Goal: Browse casually: Explore the website without a specific task or goal

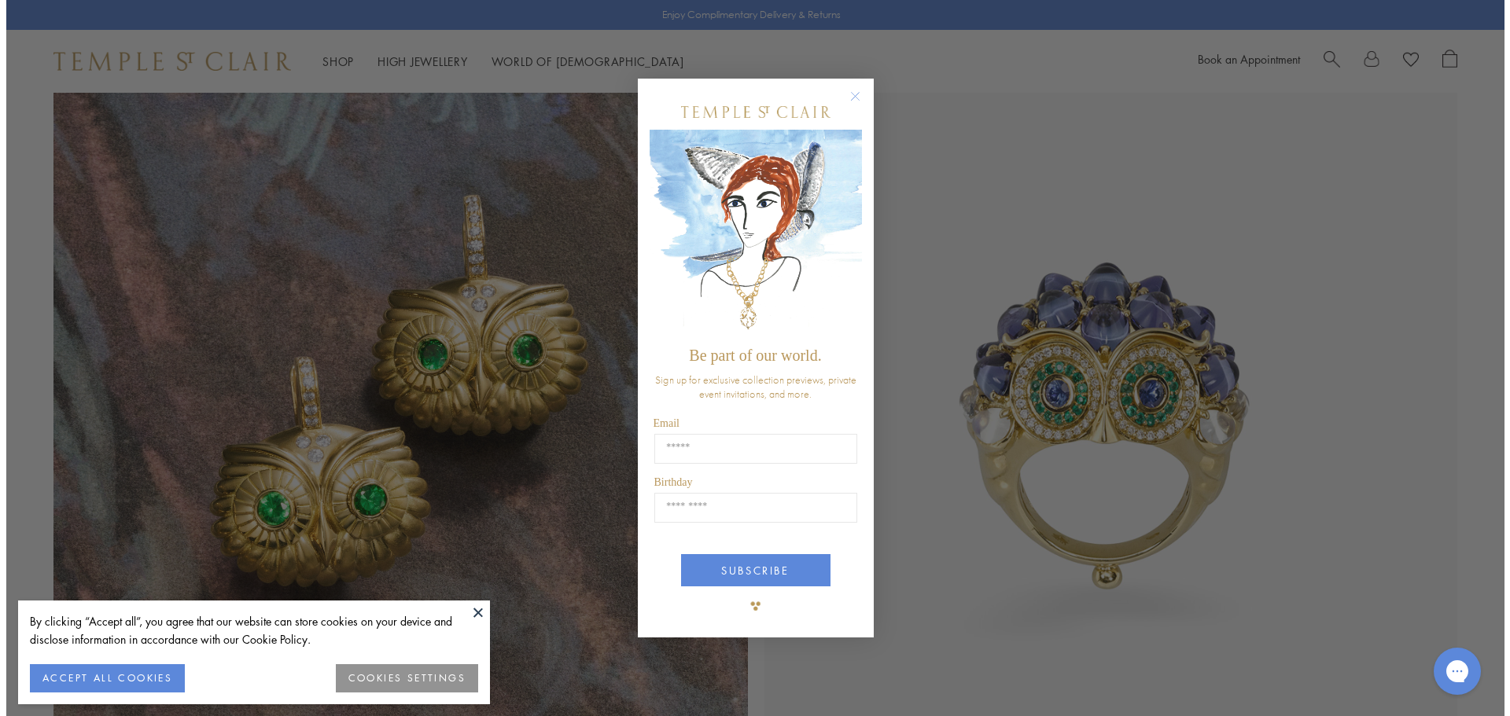
scroll to position [1578, 0]
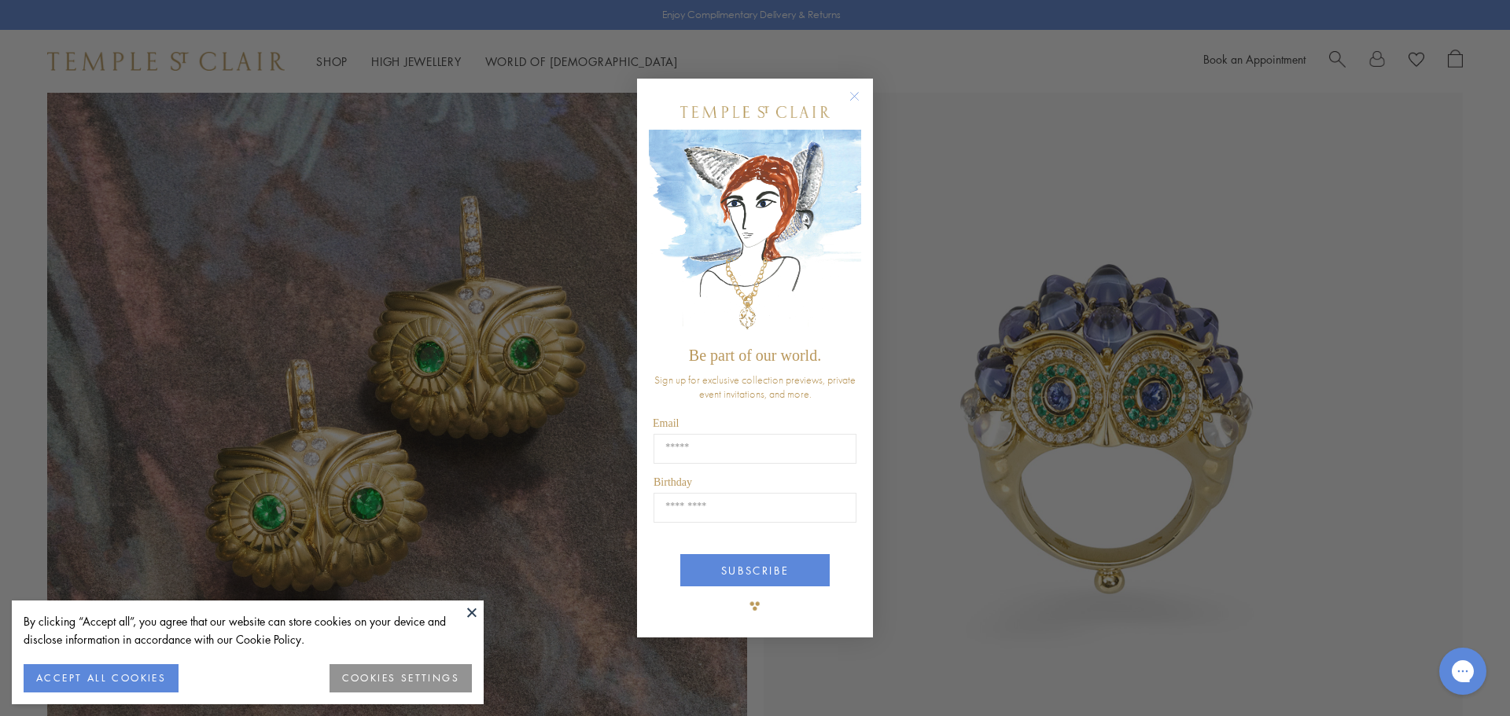
click at [852, 96] on circle "Close dialog" at bounding box center [854, 96] width 19 height 19
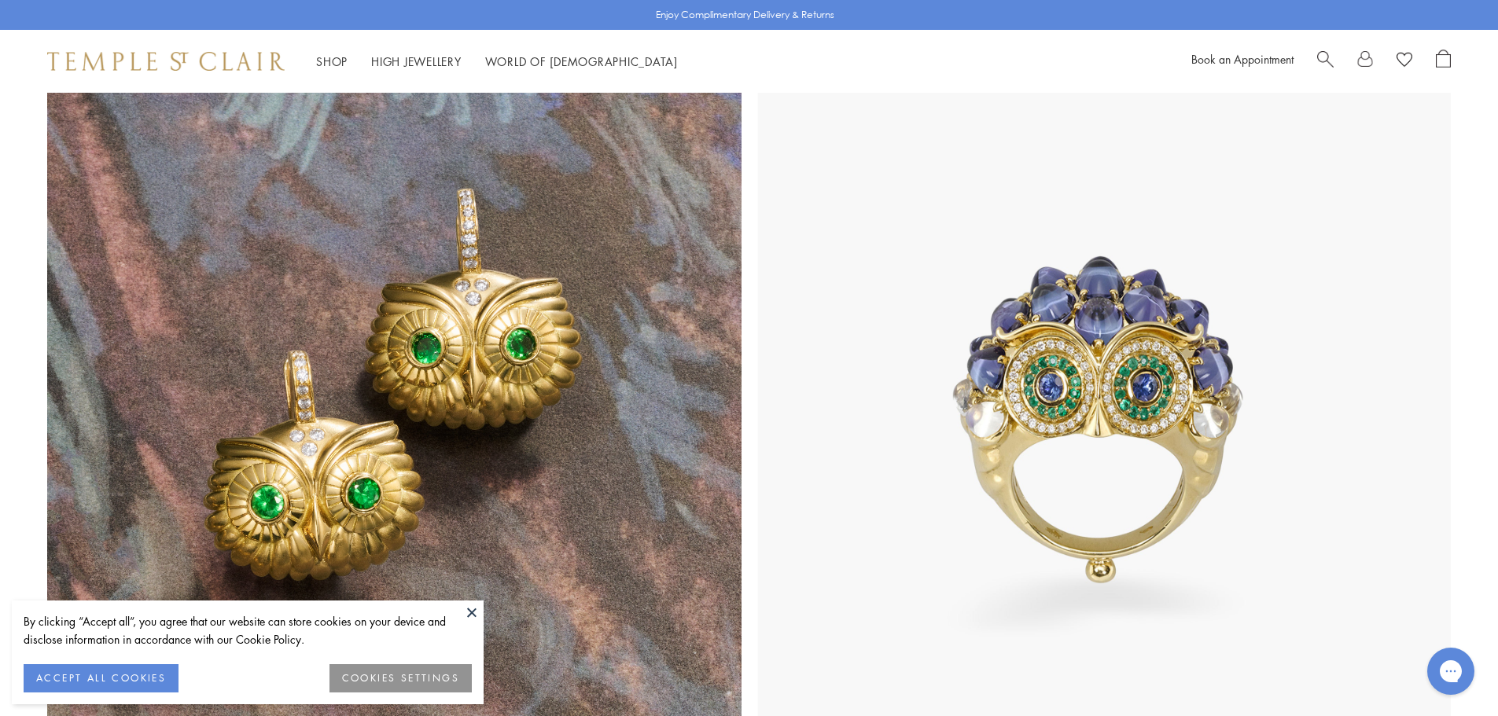
scroll to position [1887, 0]
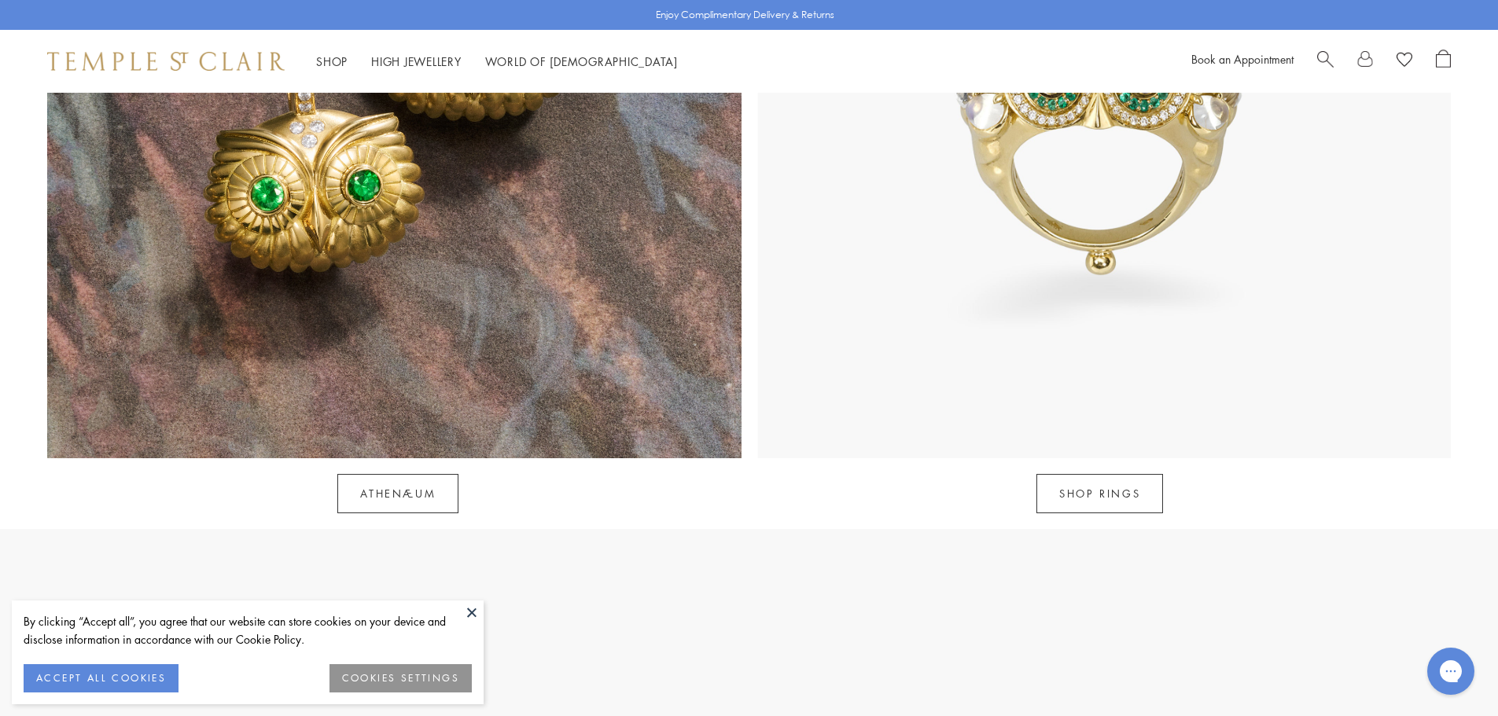
click at [479, 609] on button at bounding box center [472, 613] width 24 height 24
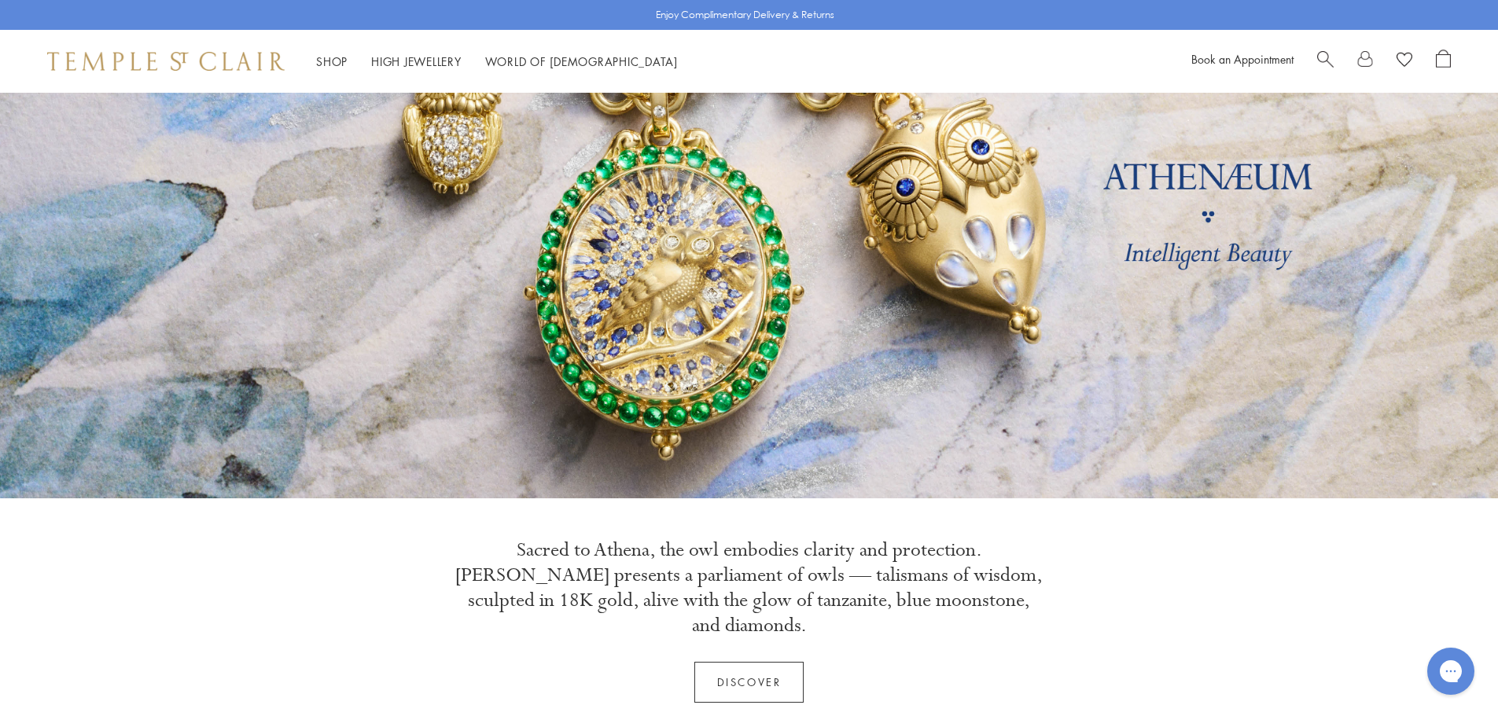
scroll to position [0, 0]
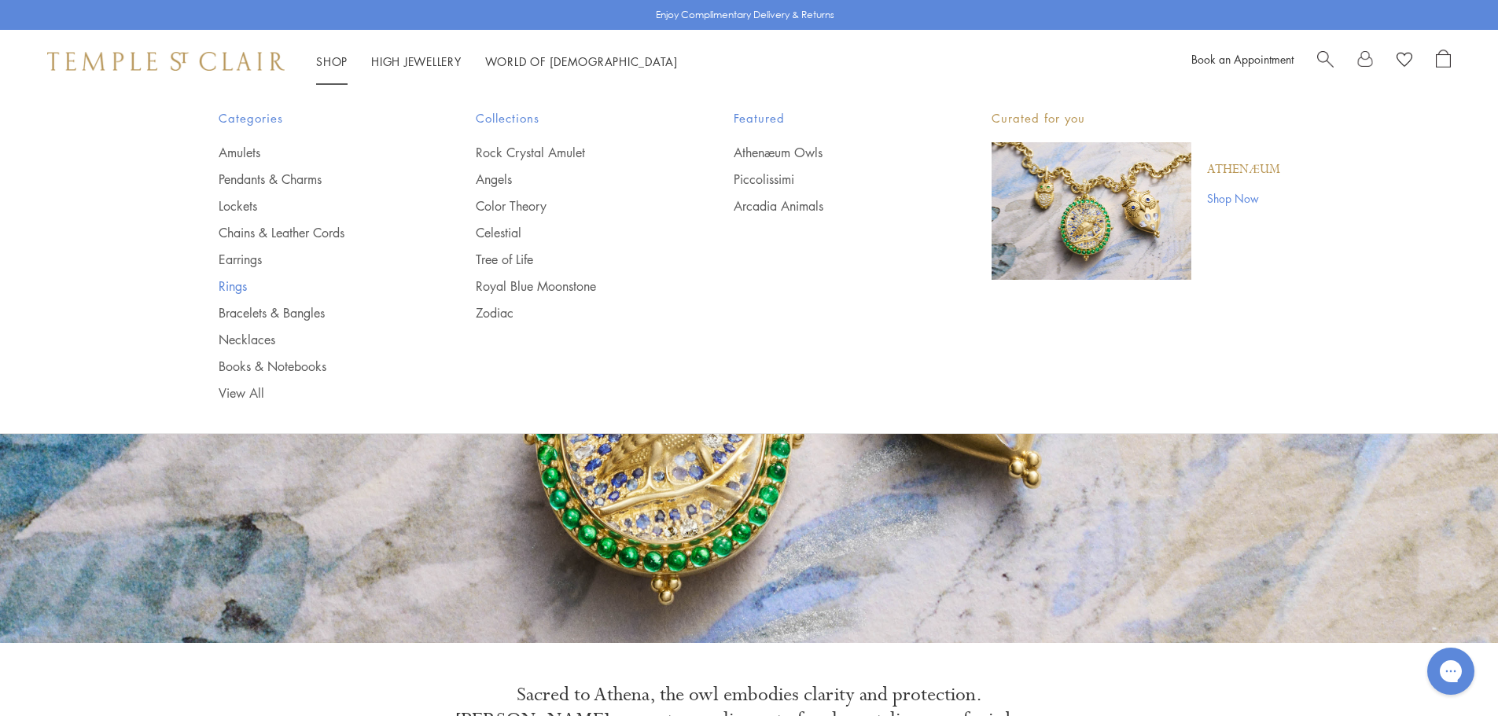
click at [226, 289] on link "Rings" at bounding box center [316, 286] width 195 height 17
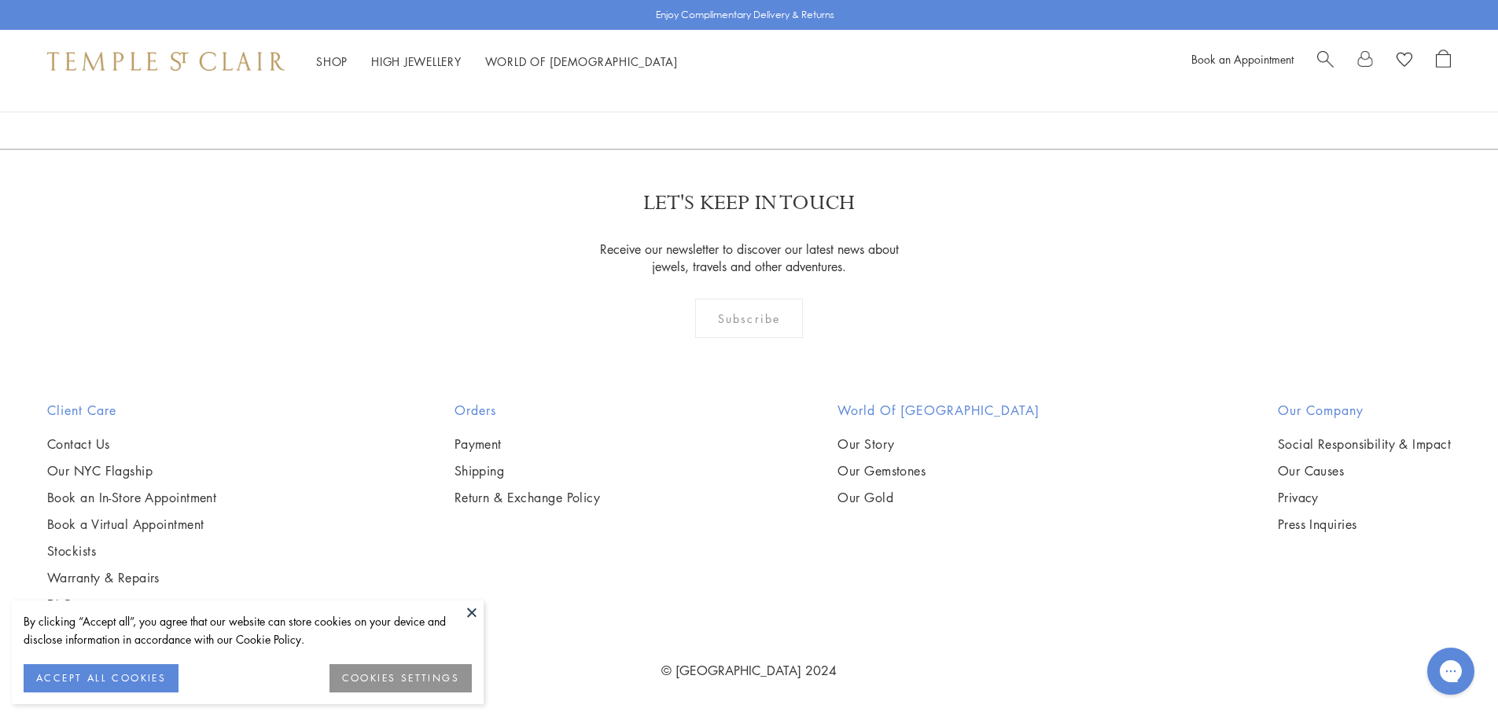
scroll to position [8650, 0]
click at [753, 86] on link "2" at bounding box center [750, 63] width 52 height 43
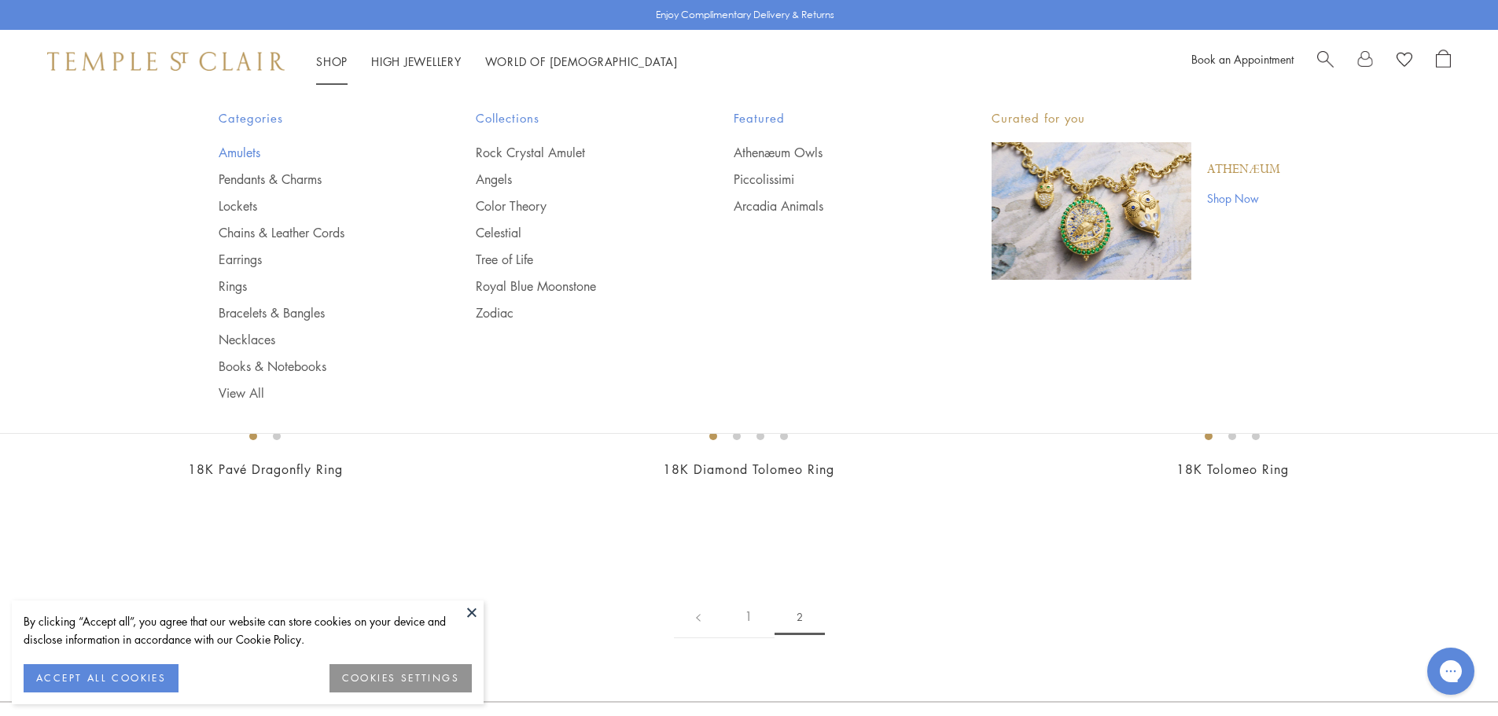
click at [233, 157] on link "Amulets" at bounding box center [316, 152] width 195 height 17
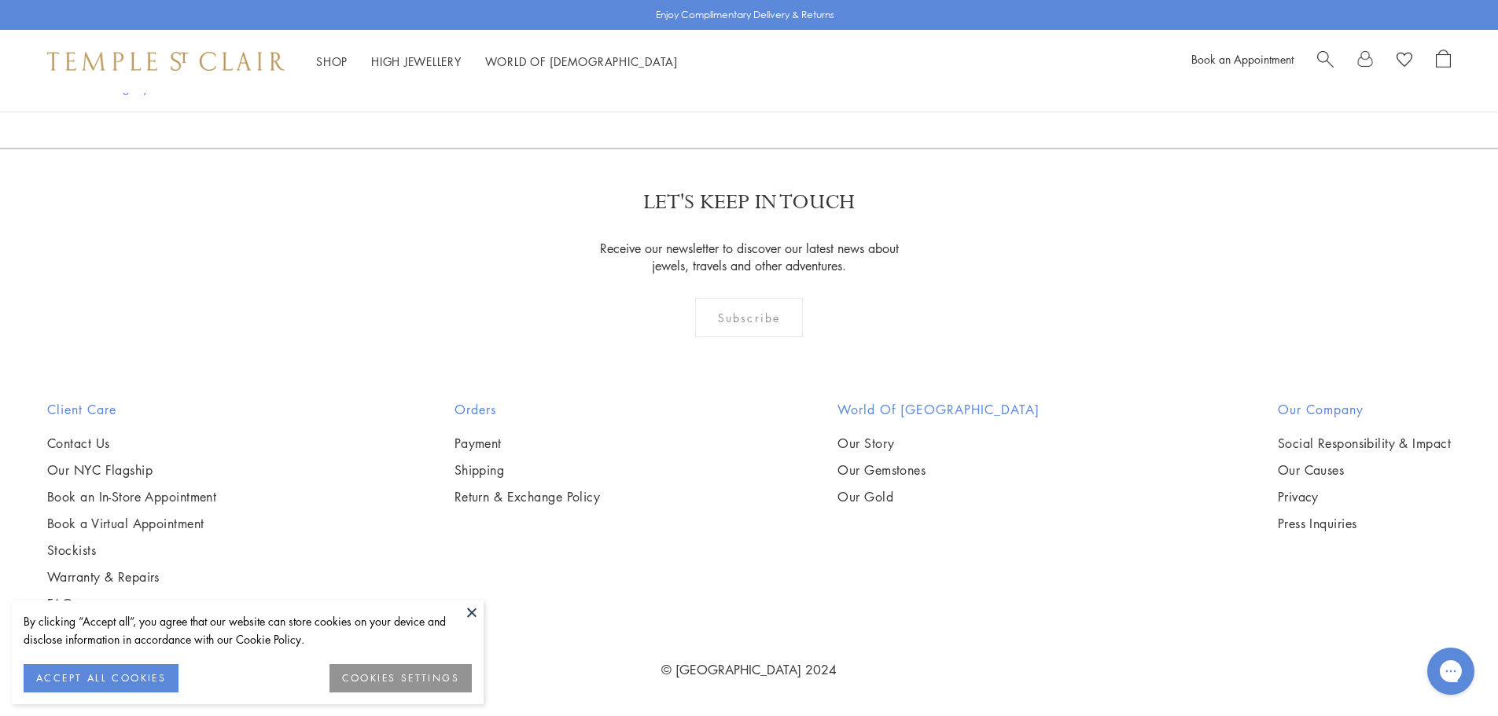
scroll to position [4483, 0]
click at [0, 0] on img at bounding box center [0, 0] width 0 height 0
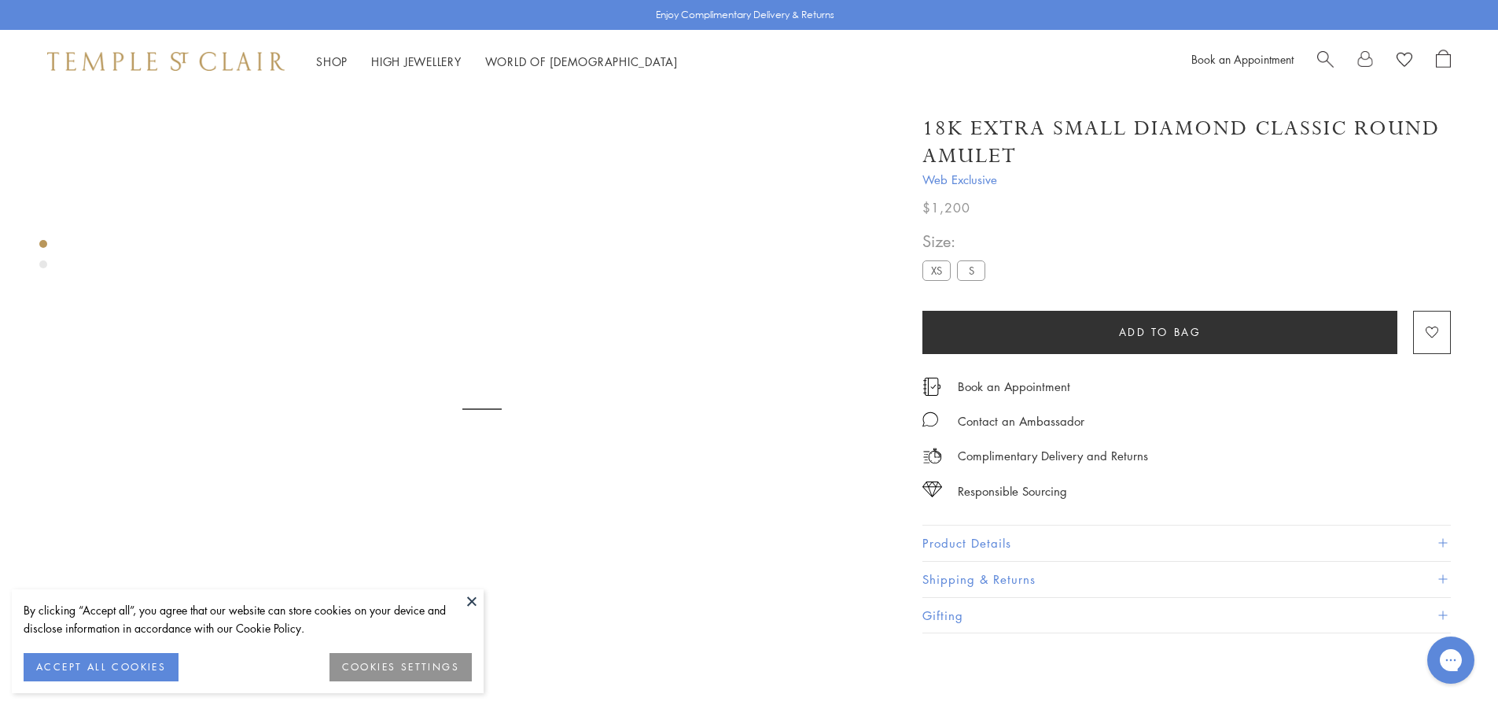
scroll to position [93, 0]
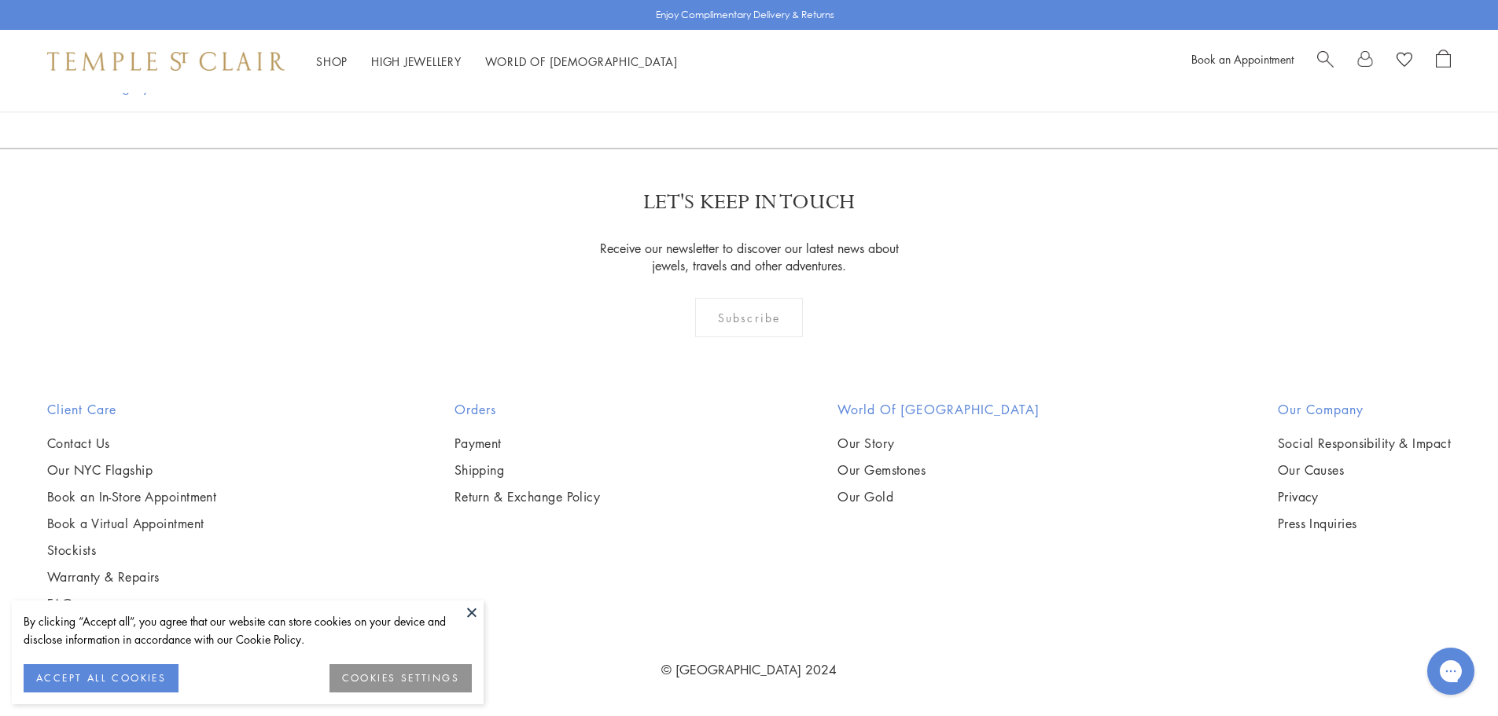
scroll to position [11242, 0]
click at [0, 0] on img at bounding box center [0, 0] width 0 height 0
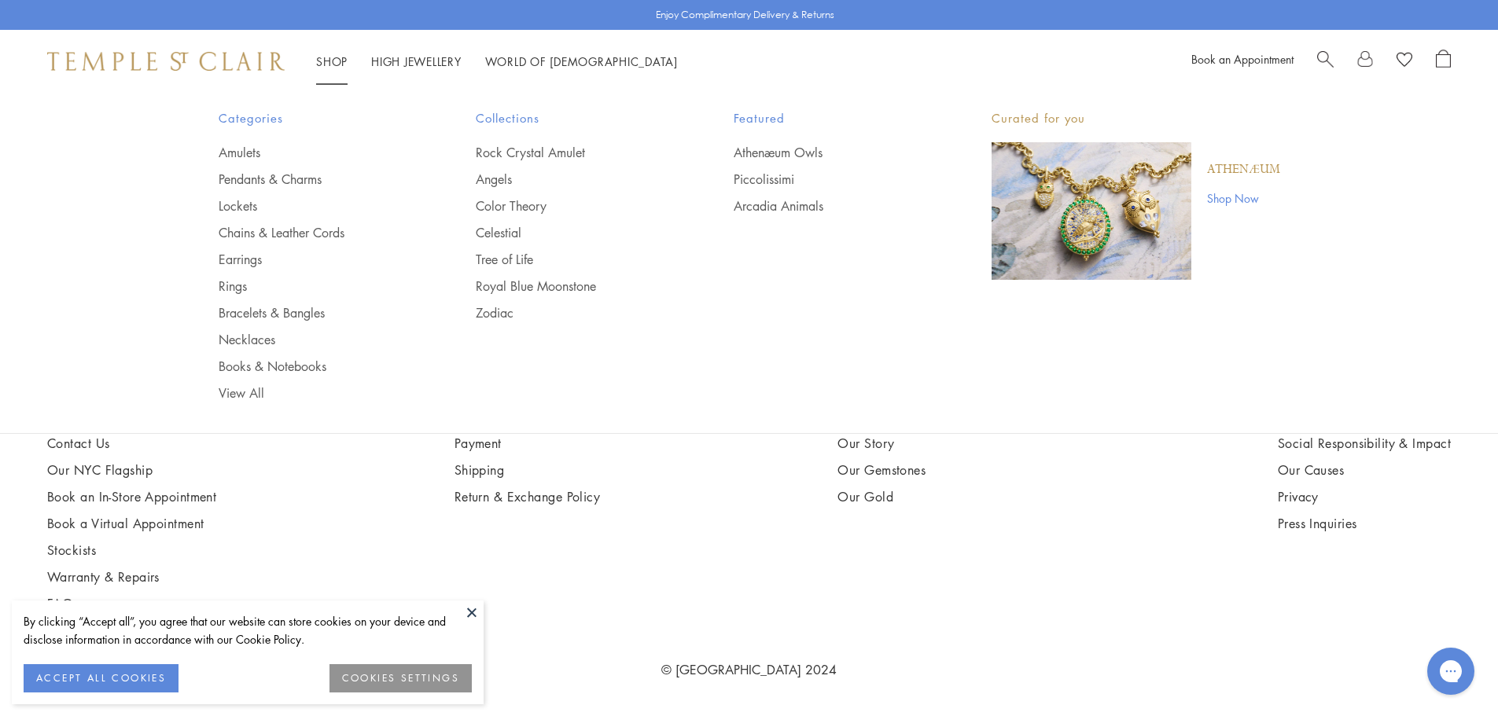
click at [328, 64] on link "Shop Shop" at bounding box center [331, 61] width 31 height 16
click at [266, 185] on link "Pendants & Charms" at bounding box center [316, 179] width 195 height 17
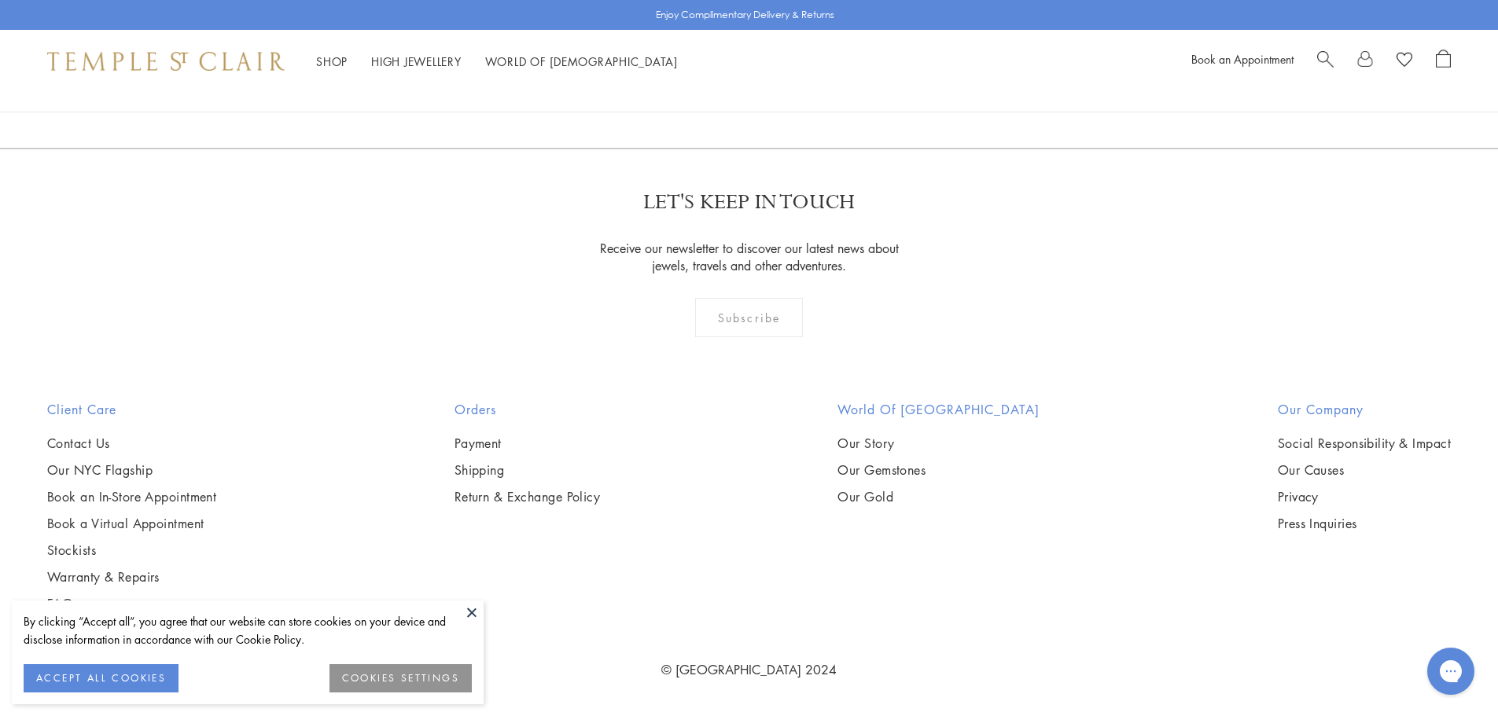
scroll to position [6763, 0]
click at [0, 0] on img at bounding box center [0, 0] width 0 height 0
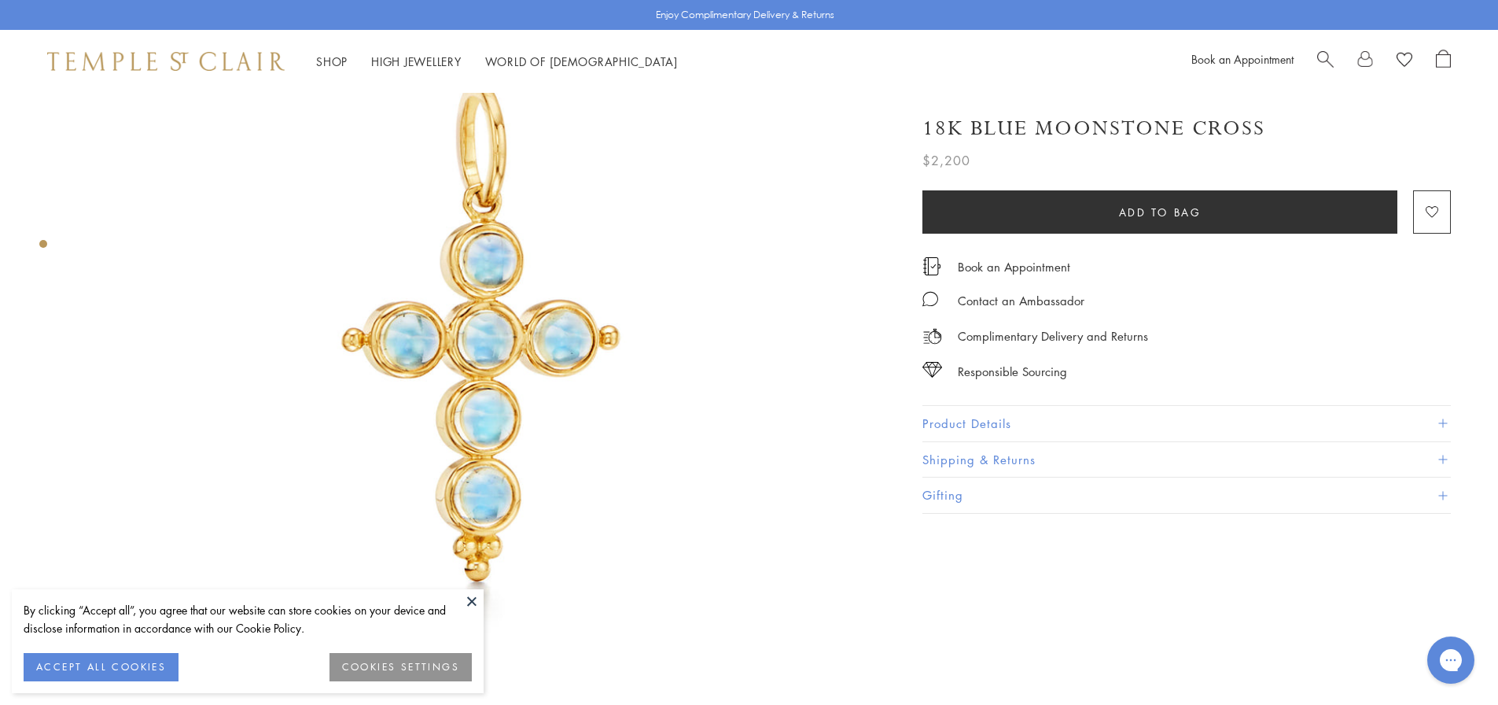
scroll to position [157, 0]
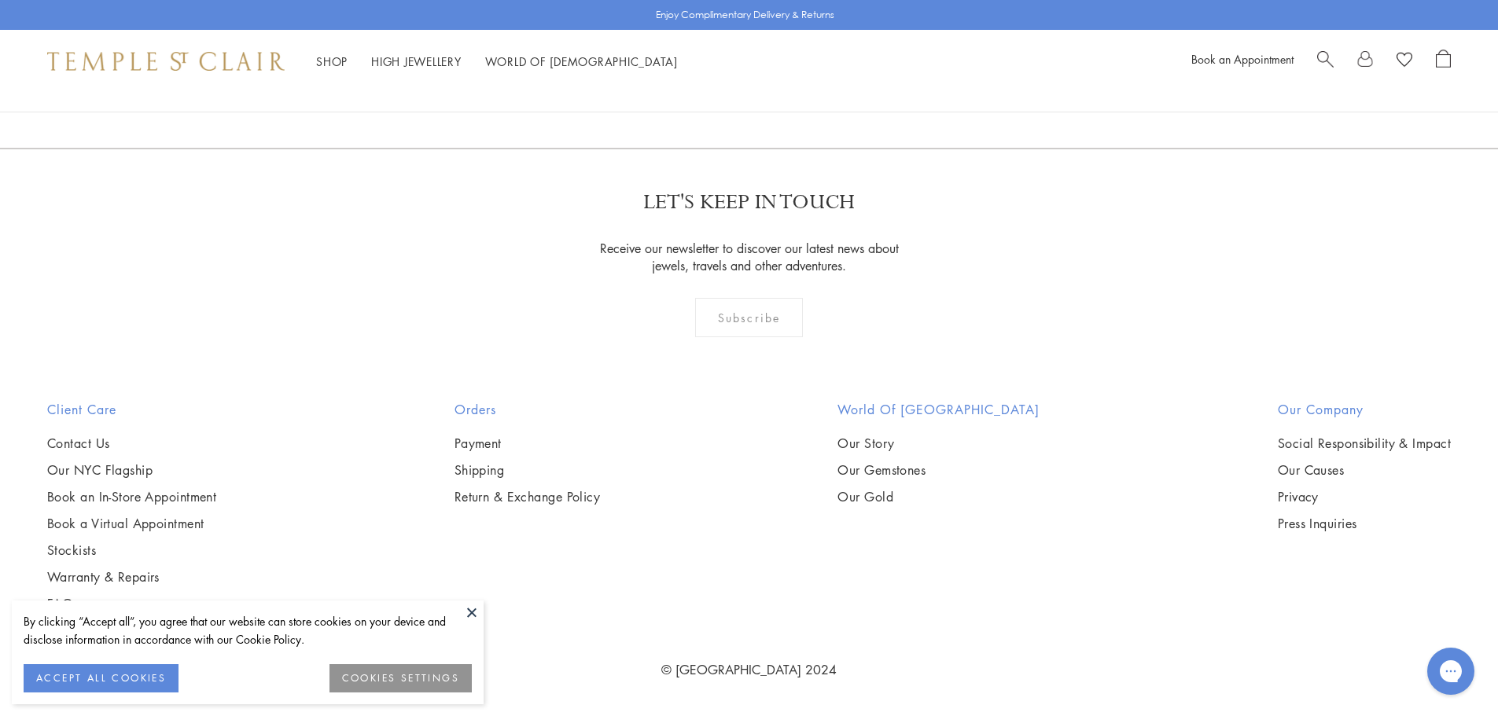
scroll to position [10616, 0]
click at [0, 0] on img at bounding box center [0, 0] width 0 height 0
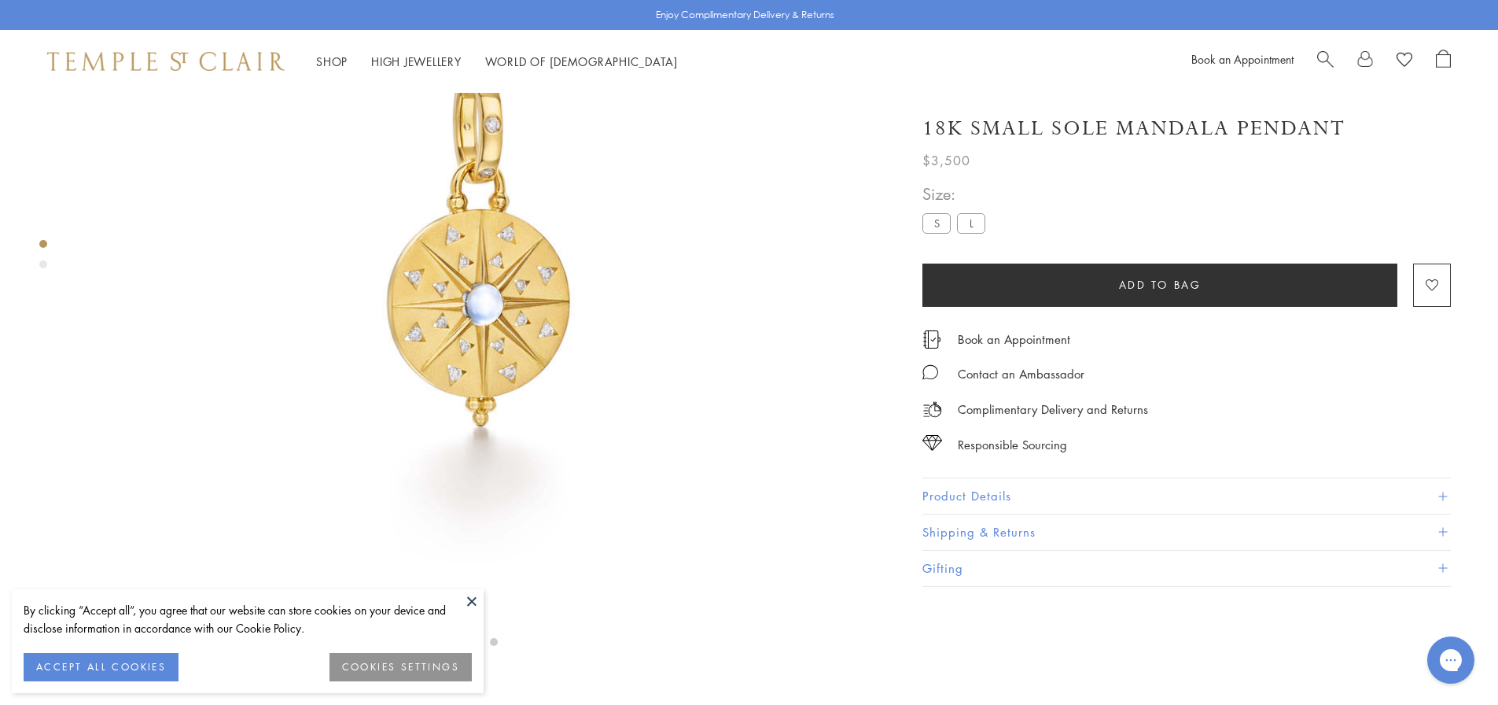
scroll to position [250, 0]
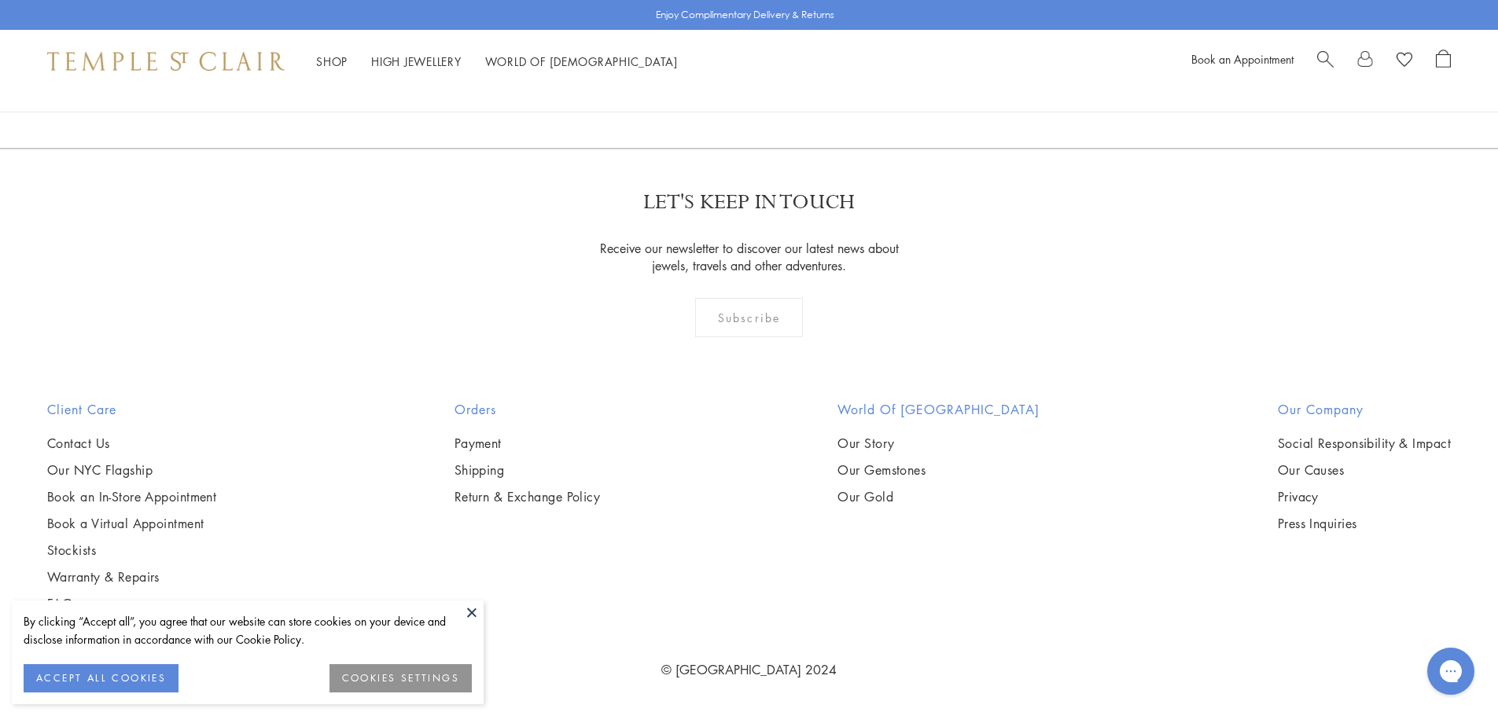
scroll to position [11875, 0]
click at [729, 85] on link "2" at bounding box center [724, 63] width 52 height 43
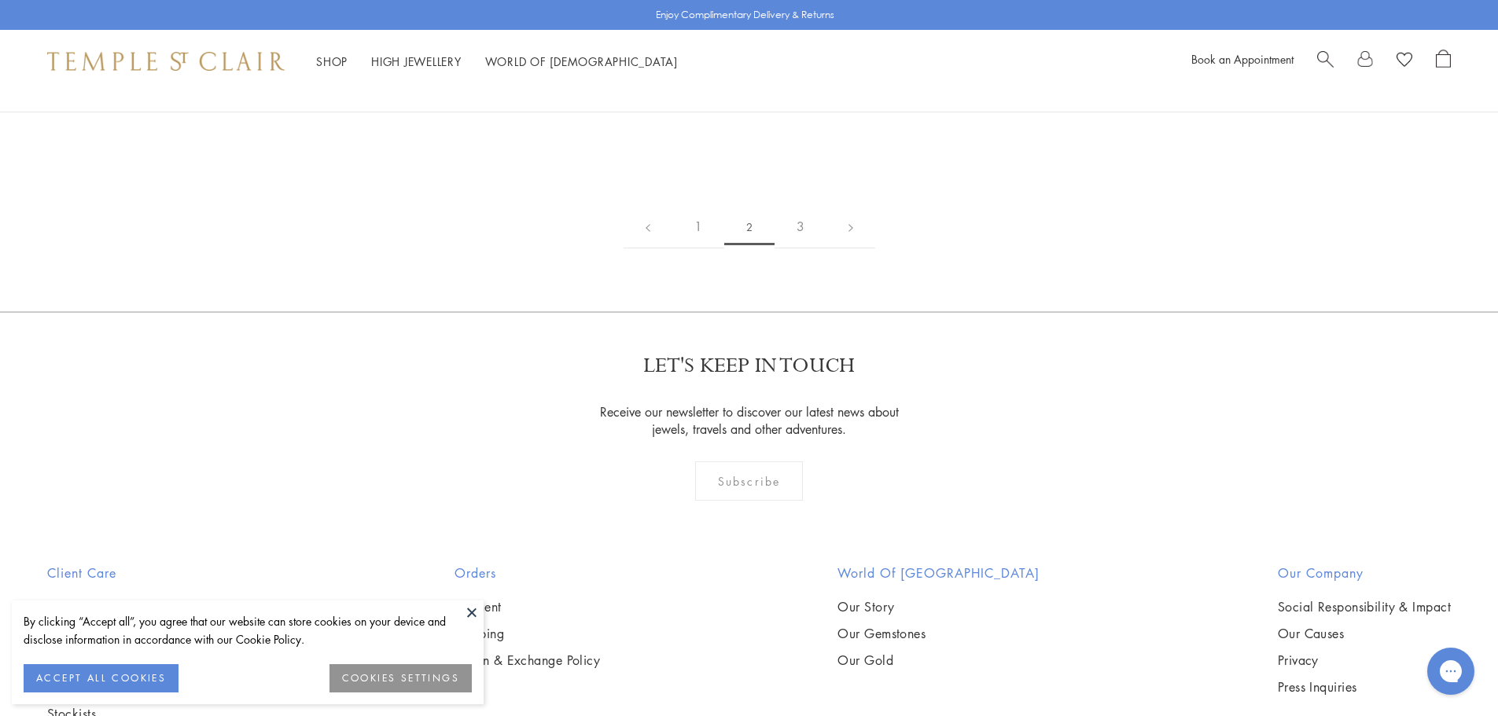
scroll to position [2516, 0]
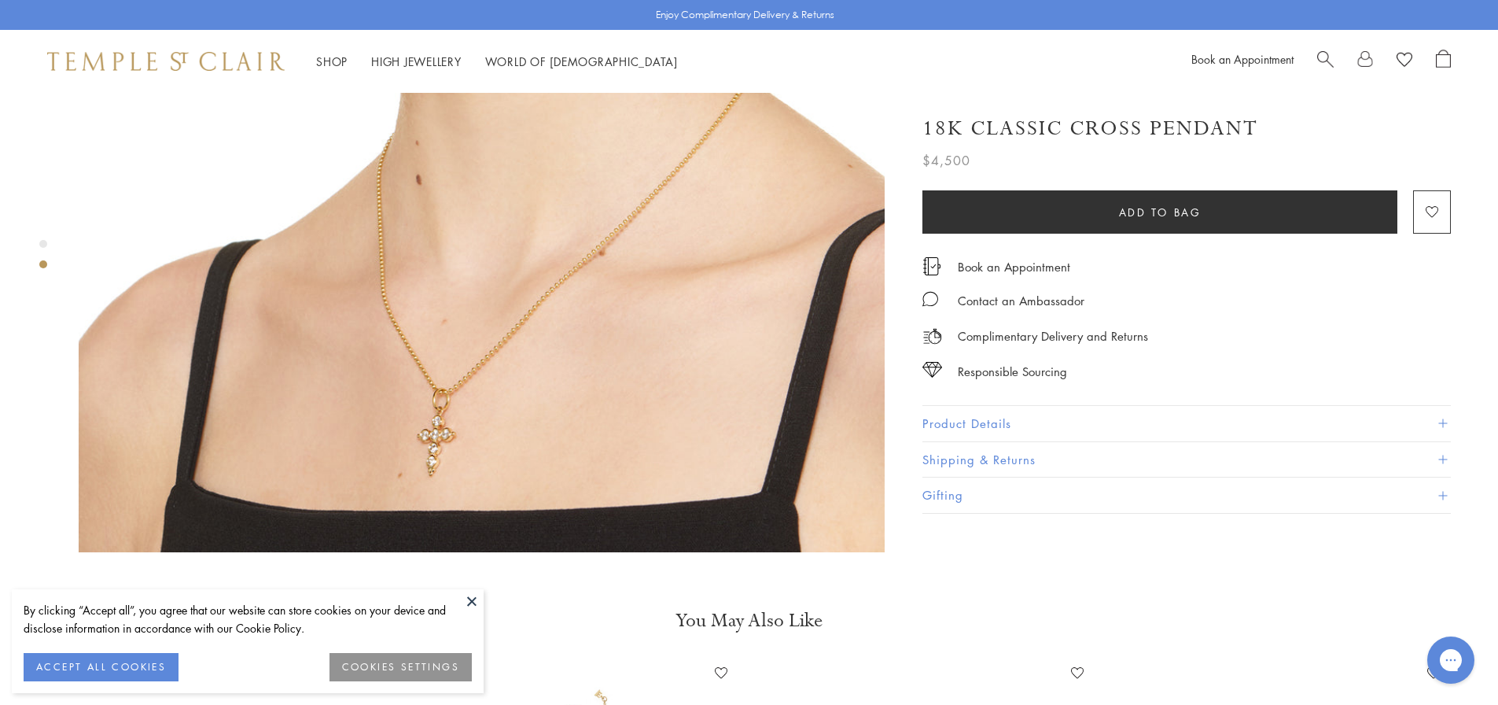
scroll to position [1180, 0]
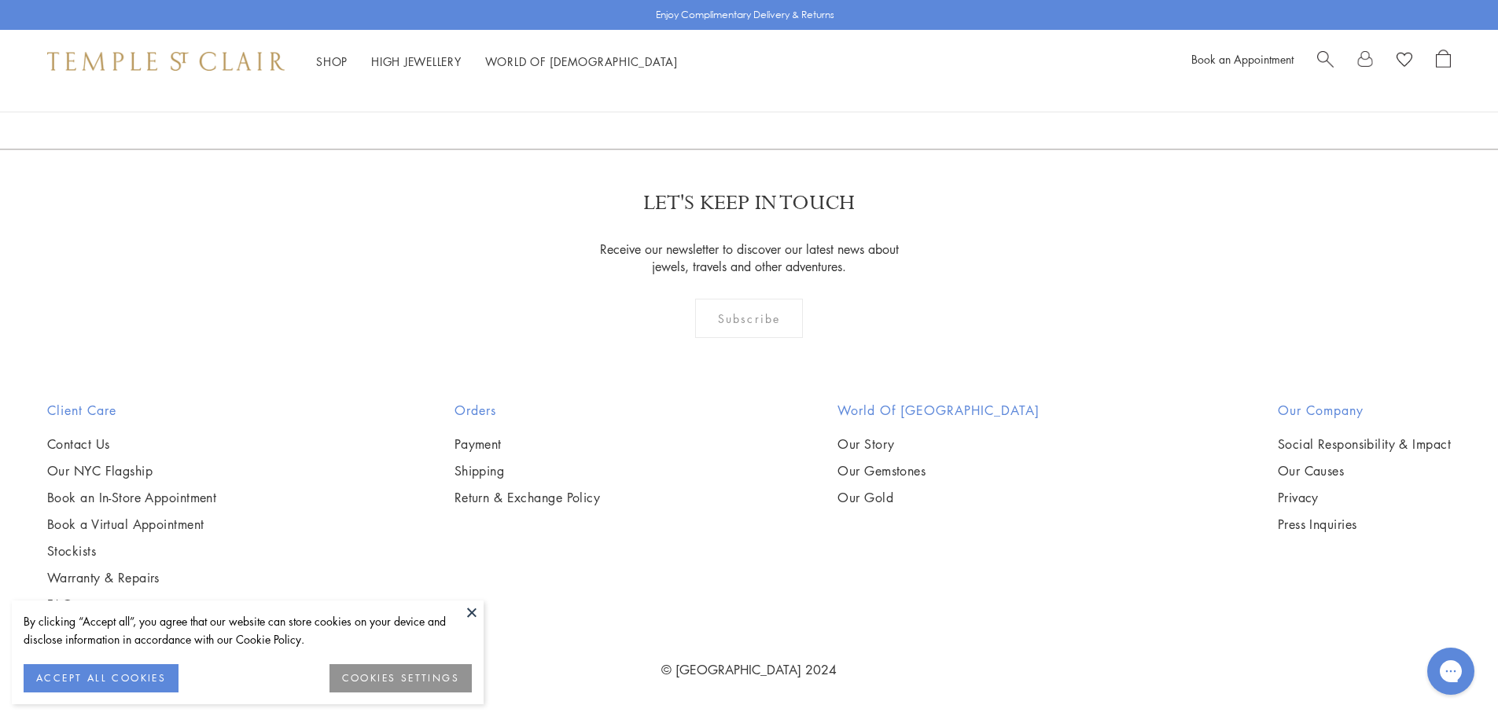
scroll to position [10381, 0]
click at [808, 86] on link "3" at bounding box center [801, 63] width 52 height 43
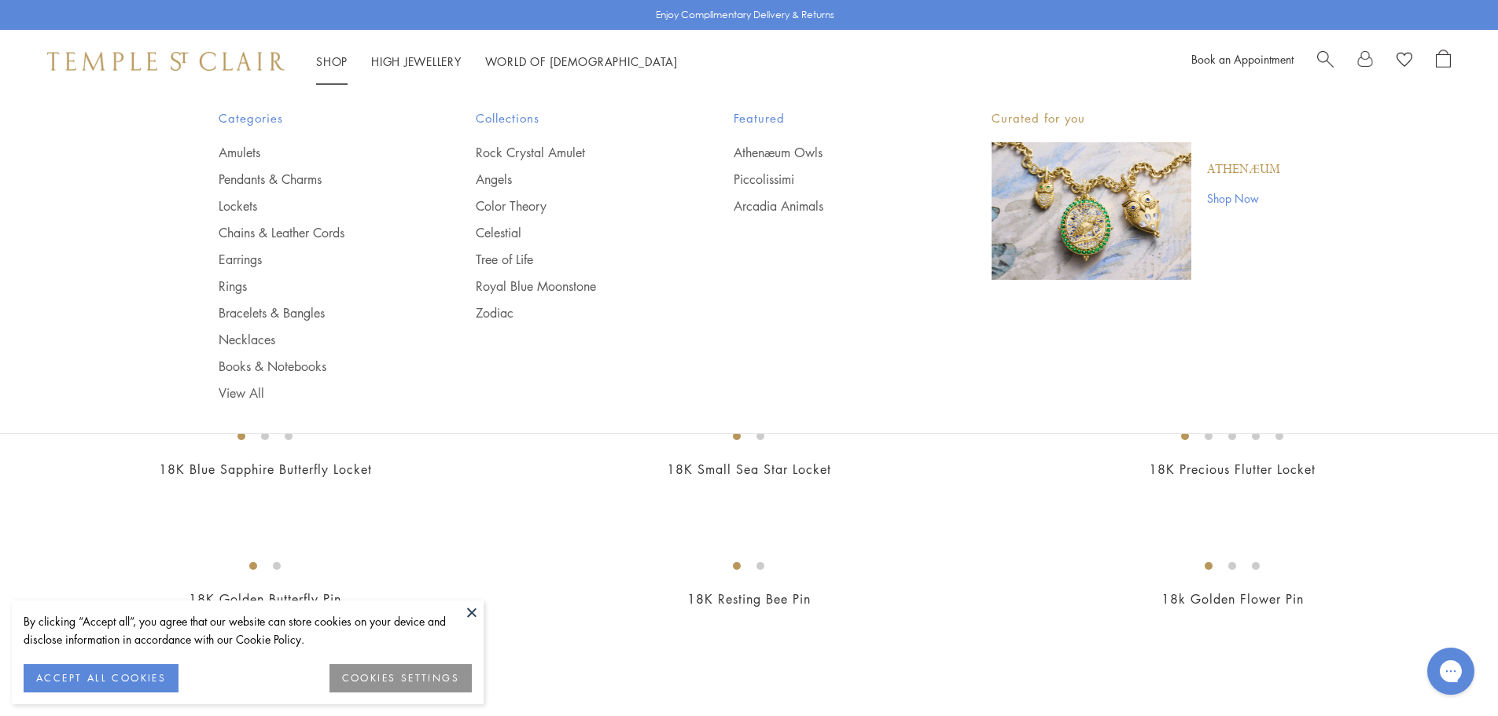
click at [324, 68] on li "Shop Shop Categories Amulets Pendants & Charms Lockets Chains & Leather Cords E…" at bounding box center [331, 62] width 31 height 20
click at [478, 260] on link "Tree of Life" at bounding box center [573, 259] width 195 height 17
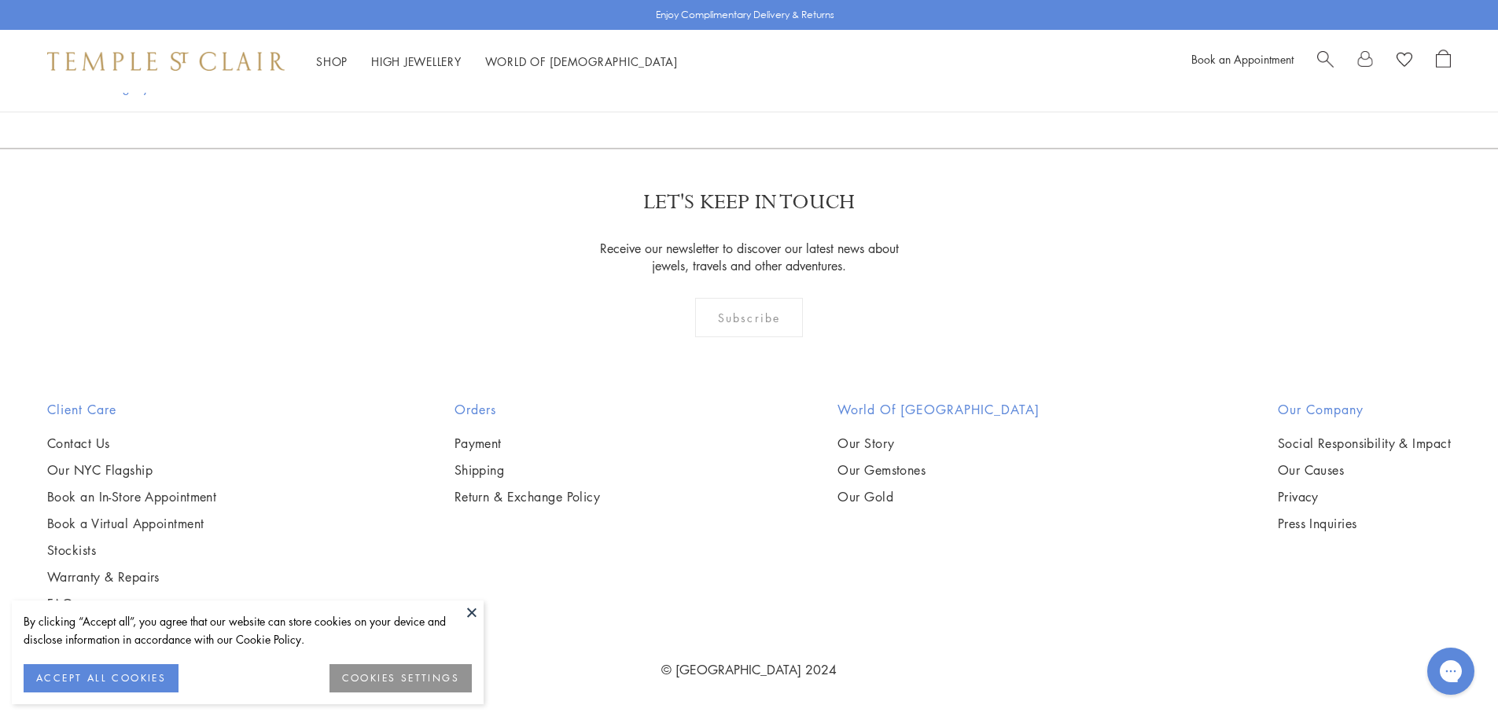
scroll to position [11953, 0]
click at [723, 85] on link "2" at bounding box center [724, 63] width 52 height 43
click at [799, 86] on link "3" at bounding box center [801, 63] width 52 height 43
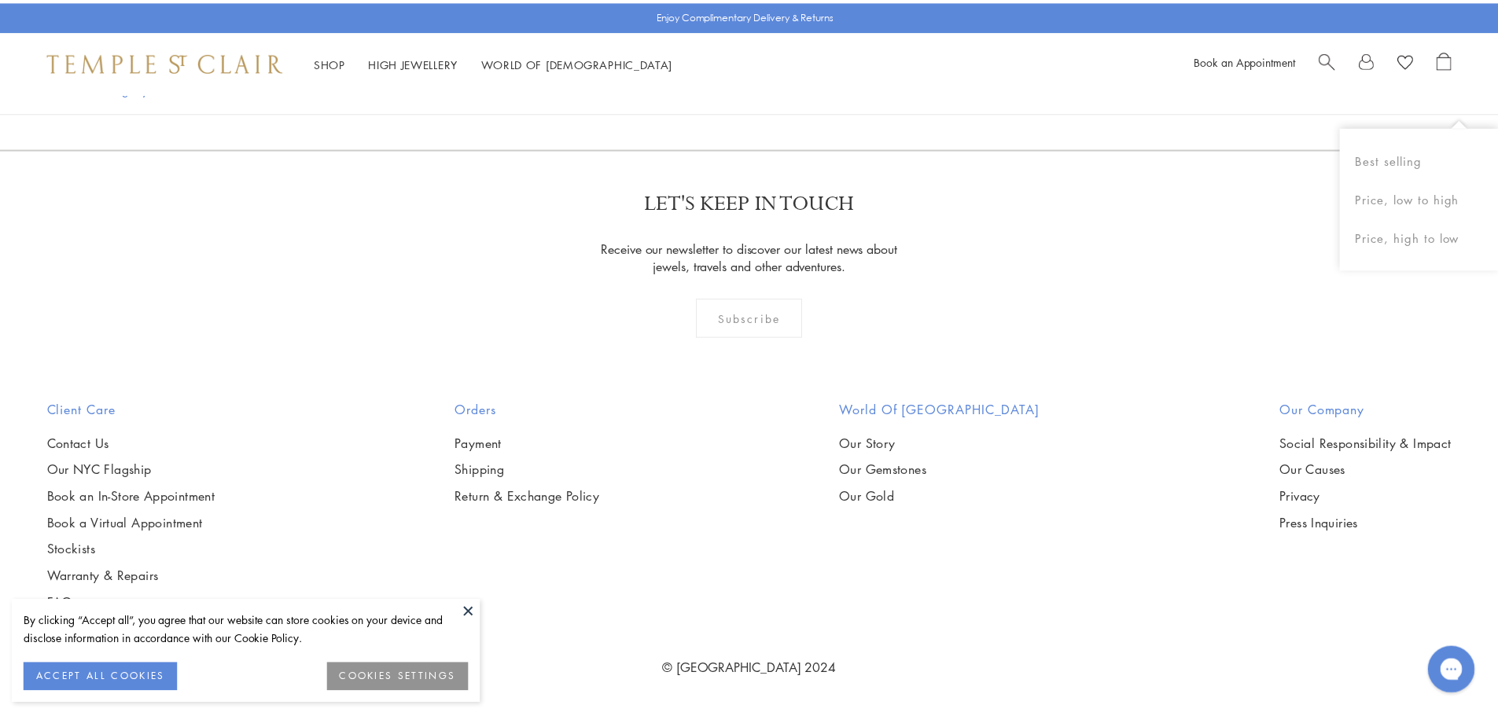
scroll to position [5426, 0]
